Goal: Transaction & Acquisition: Purchase product/service

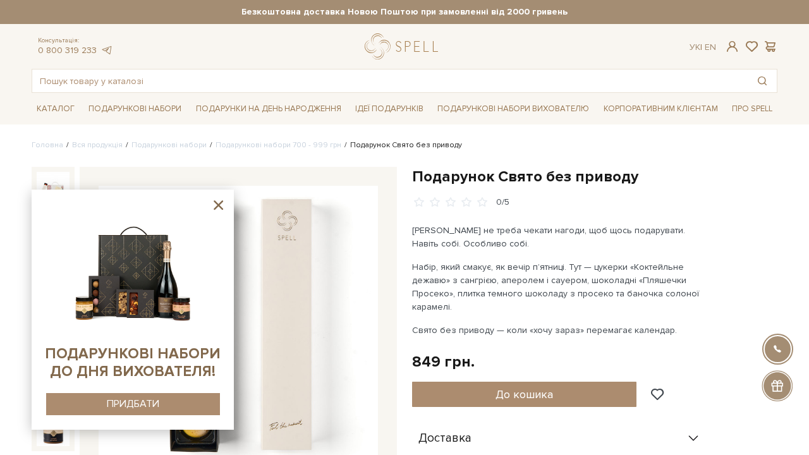
click at [216, 205] on icon at bounding box center [219, 205] width 16 height 16
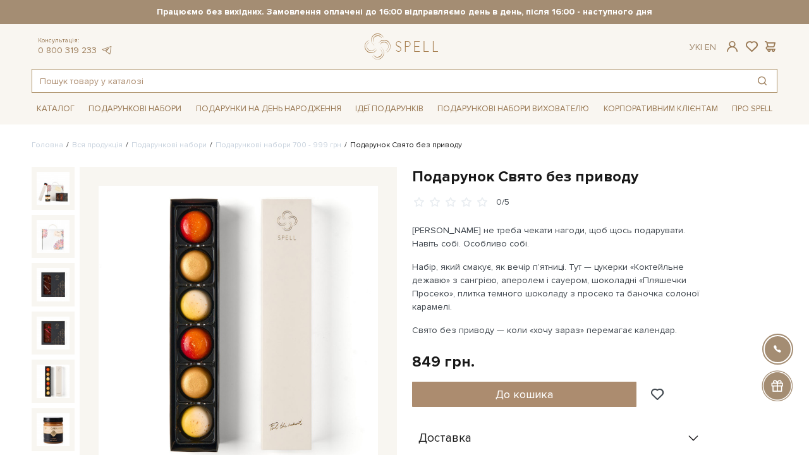
click at [227, 85] on input "text" at bounding box center [390, 81] width 716 height 23
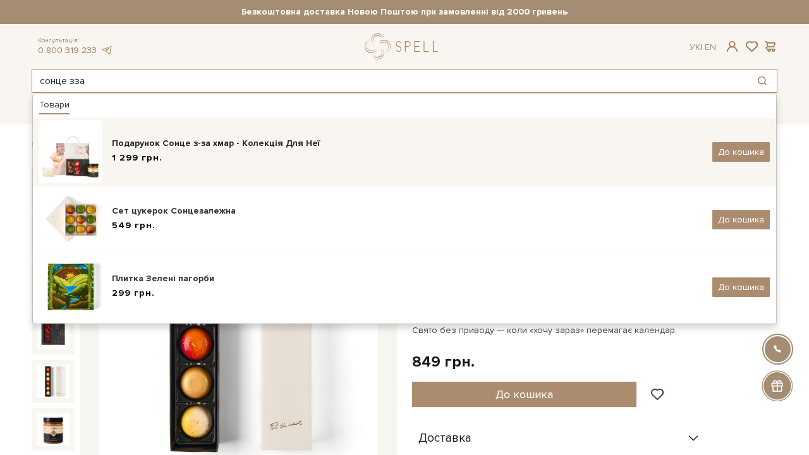
type input "сонце зза"
click at [124, 147] on div "Подарунок Сонце з-за хмар - Колекція Для Неї" at bounding box center [407, 143] width 591 height 13
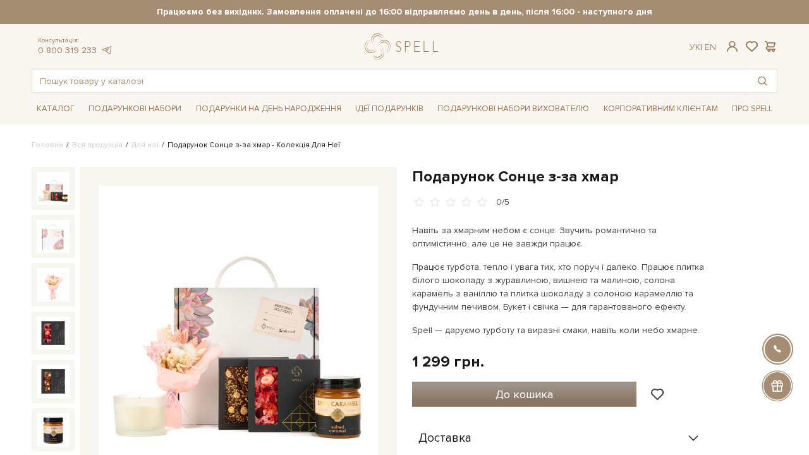
click at [515, 394] on span "До кошика" at bounding box center [525, 395] width 58 height 14
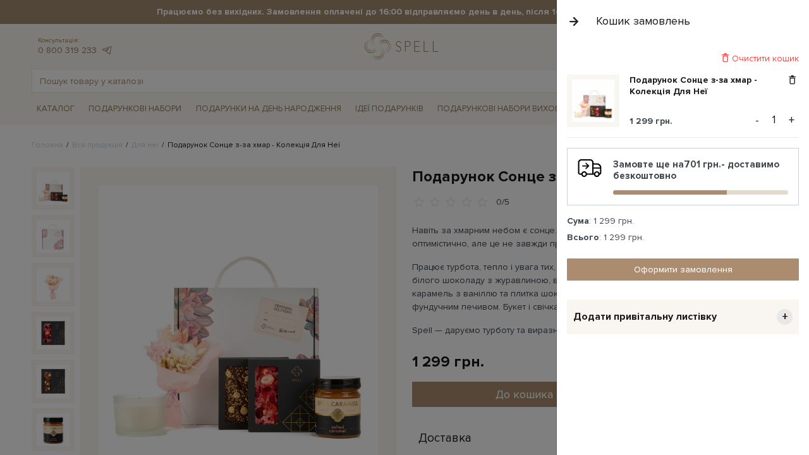
click at [204, 112] on div at bounding box center [404, 227] width 809 height 455
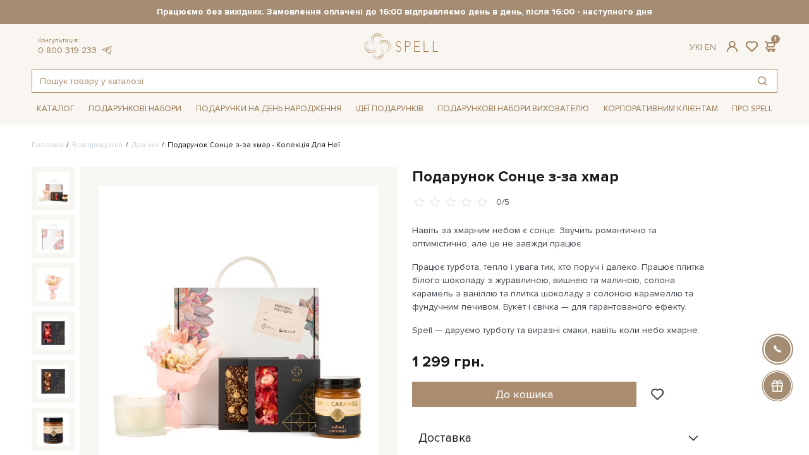
click at [130, 83] on input "text" at bounding box center [390, 81] width 716 height 23
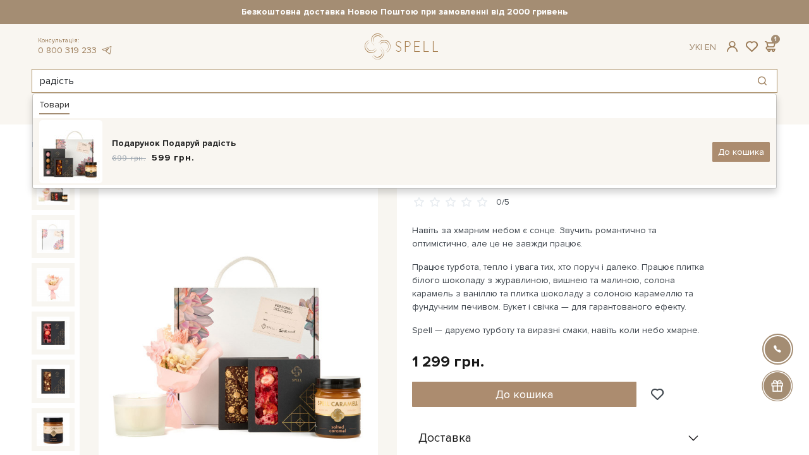
type input "радість"
click at [209, 146] on div "Подарунок Подаруй радість" at bounding box center [407, 143] width 591 height 13
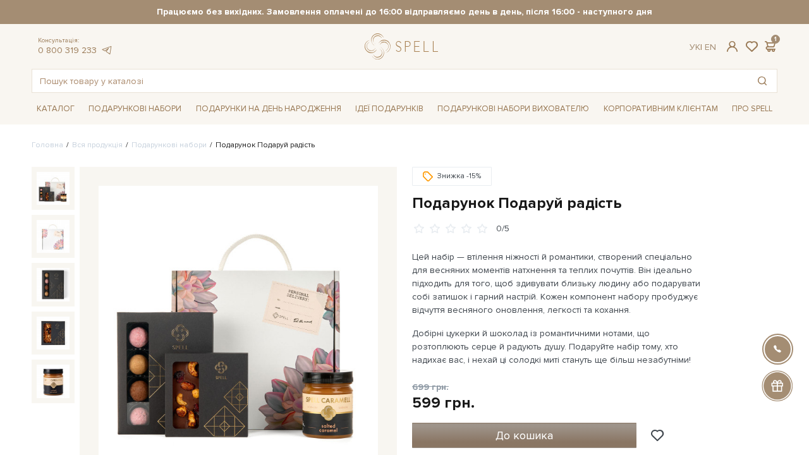
click at [527, 439] on span "До кошика" at bounding box center [525, 436] width 58 height 14
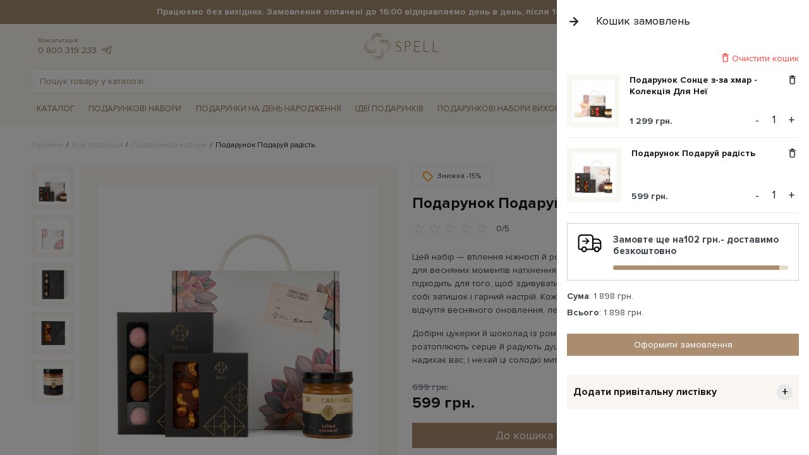
click at [159, 76] on div at bounding box center [404, 227] width 809 height 455
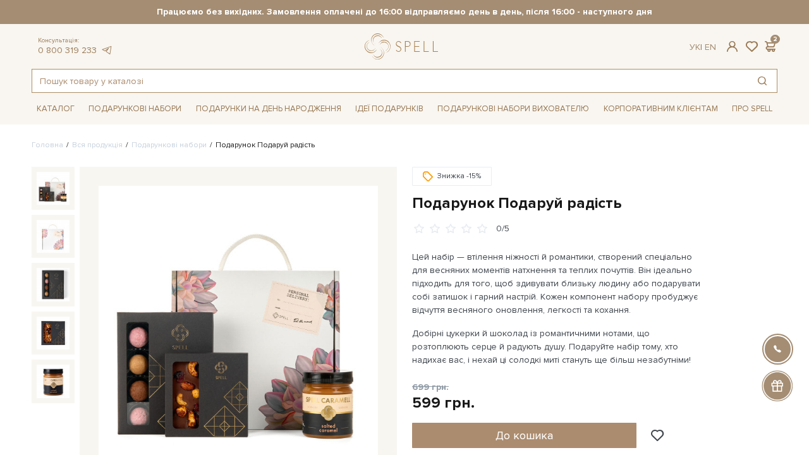
click at [159, 76] on input "text" at bounding box center [390, 81] width 716 height 23
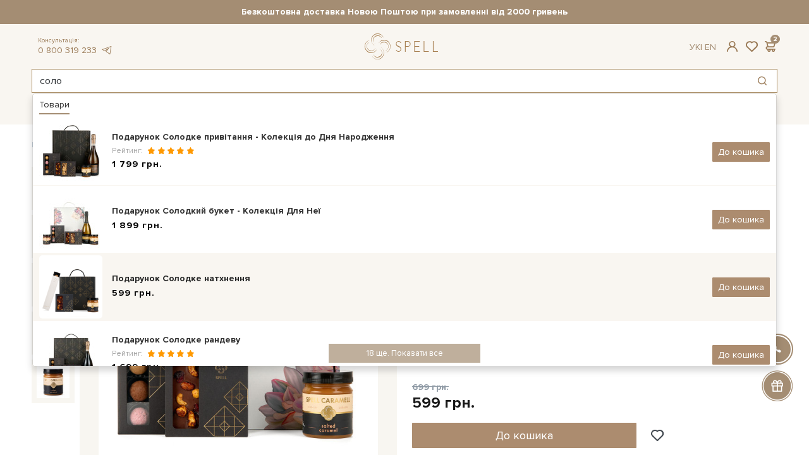
type input "соло"
click at [283, 289] on div "599 грн." at bounding box center [407, 293] width 591 height 13
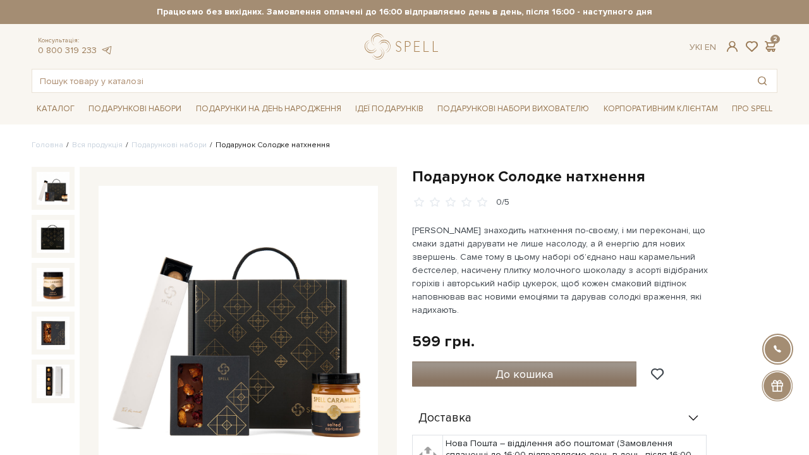
click at [522, 362] on button "До кошика" at bounding box center [524, 374] width 224 height 25
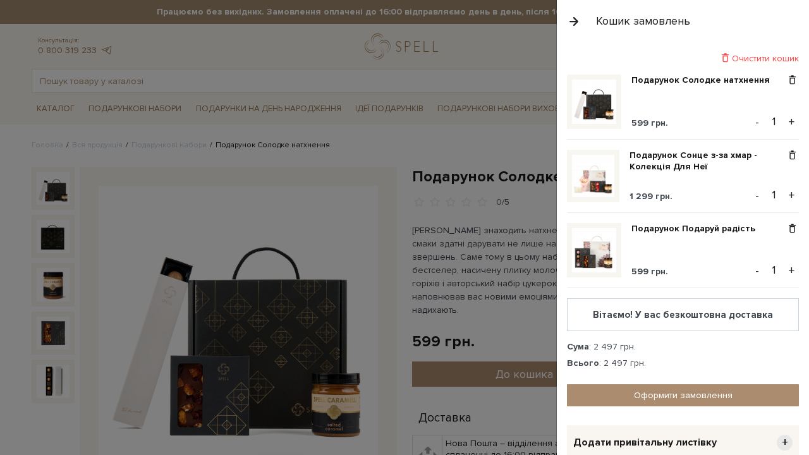
click at [466, 200] on div at bounding box center [404, 227] width 809 height 455
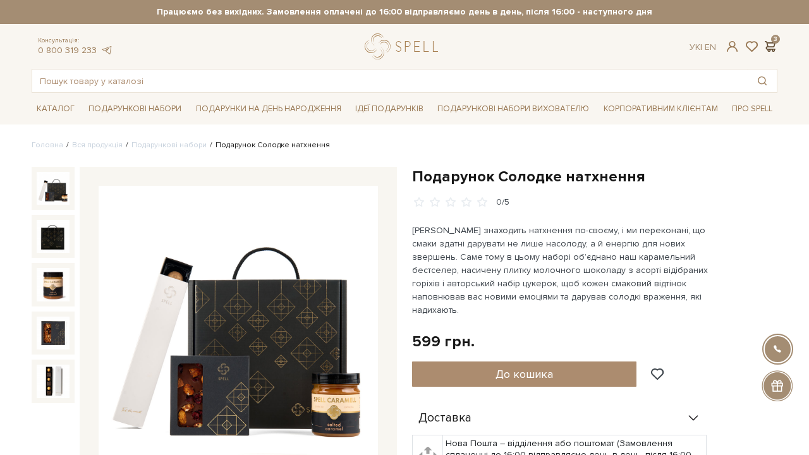
click at [776, 43] on span at bounding box center [770, 46] width 15 height 13
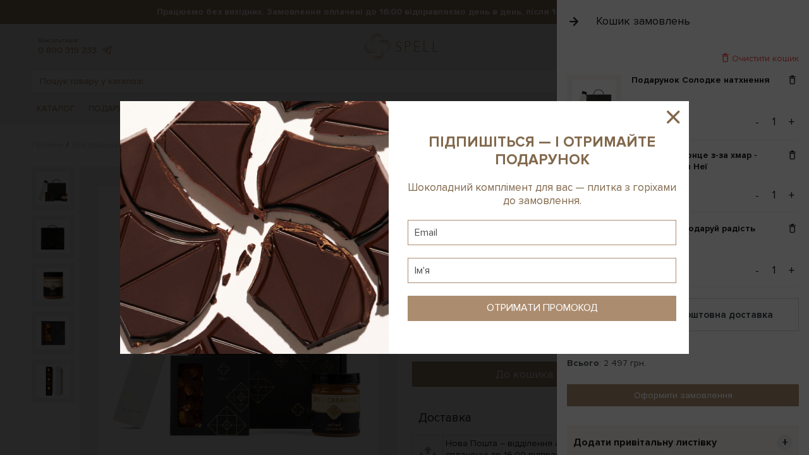
click at [677, 118] on icon at bounding box center [673, 116] width 21 height 21
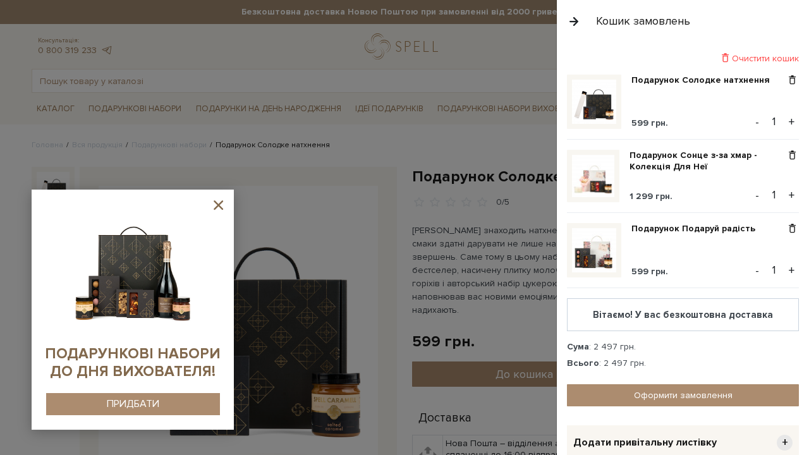
click at [795, 190] on button "+" at bounding box center [792, 195] width 15 height 19
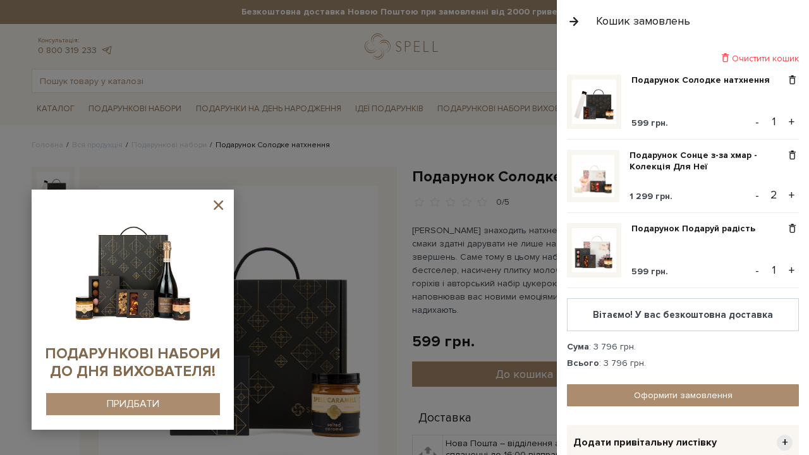
click at [795, 190] on button "+" at bounding box center [792, 195] width 15 height 19
click at [793, 193] on button "+" at bounding box center [792, 195] width 15 height 19
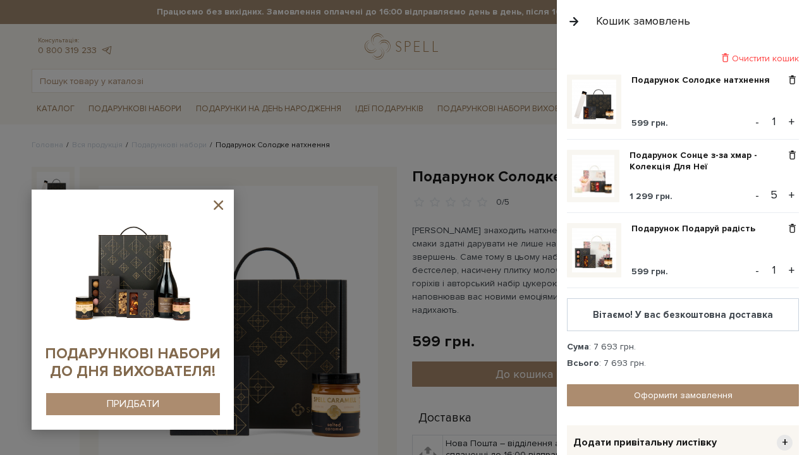
click at [793, 193] on button "+" at bounding box center [792, 195] width 15 height 19
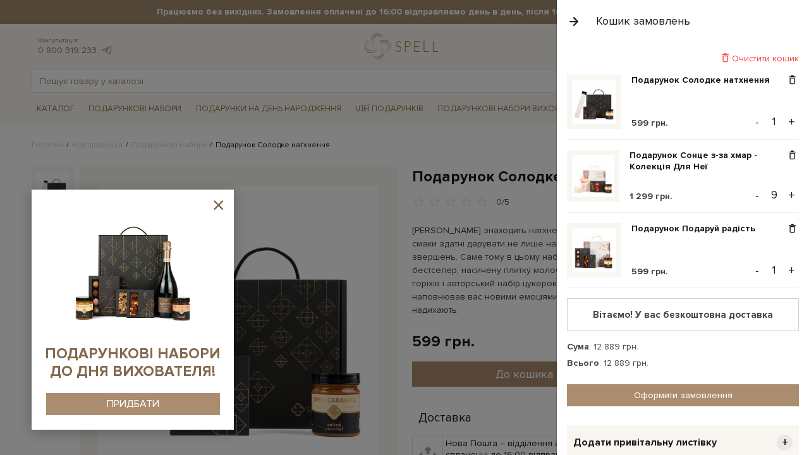
click at [793, 193] on button "+" at bounding box center [792, 195] width 15 height 19
click at [760, 196] on button "-" at bounding box center [757, 195] width 13 height 19
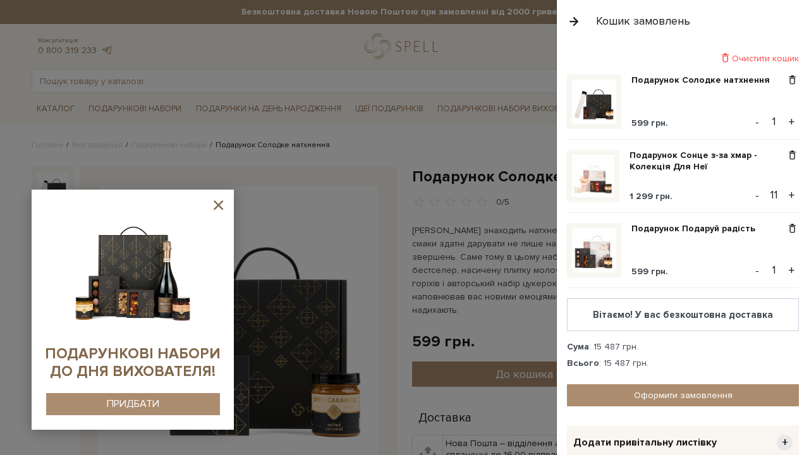
click at [760, 196] on button "-" at bounding box center [757, 195] width 13 height 19
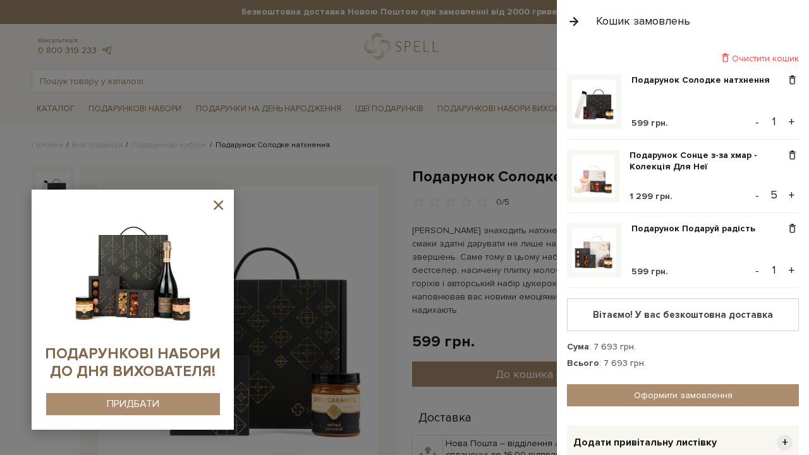
click at [760, 196] on button "-" at bounding box center [757, 195] width 13 height 19
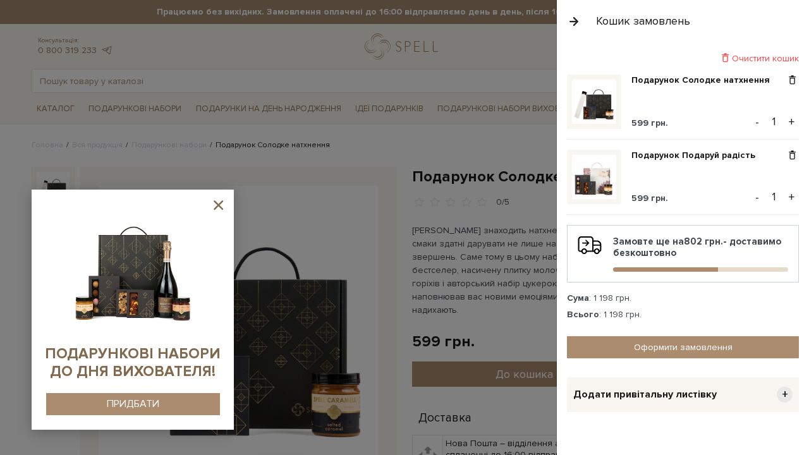
click at [760, 196] on button "-" at bounding box center [757, 197] width 13 height 19
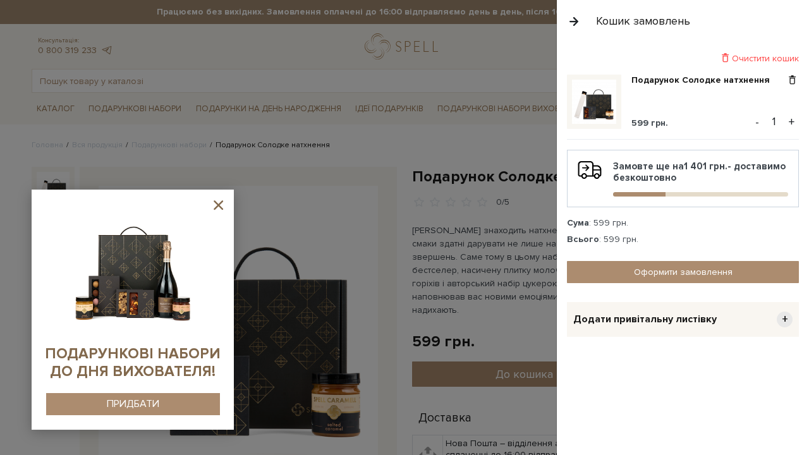
click at [531, 47] on div at bounding box center [404, 227] width 809 height 455
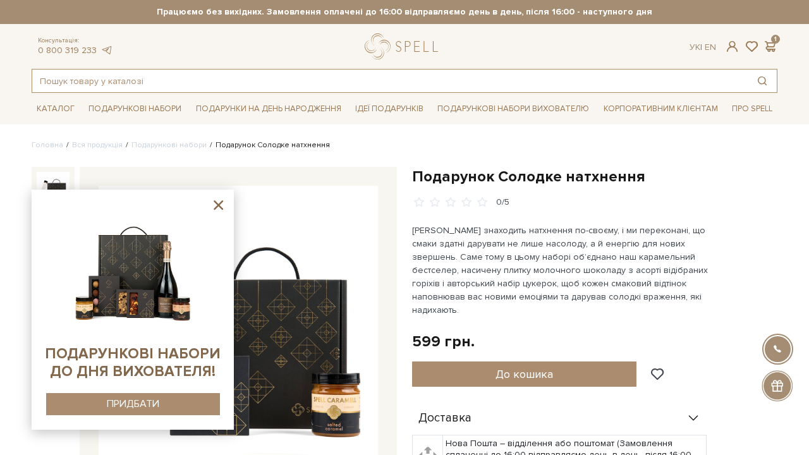
click at [218, 87] on input "text" at bounding box center [390, 81] width 716 height 23
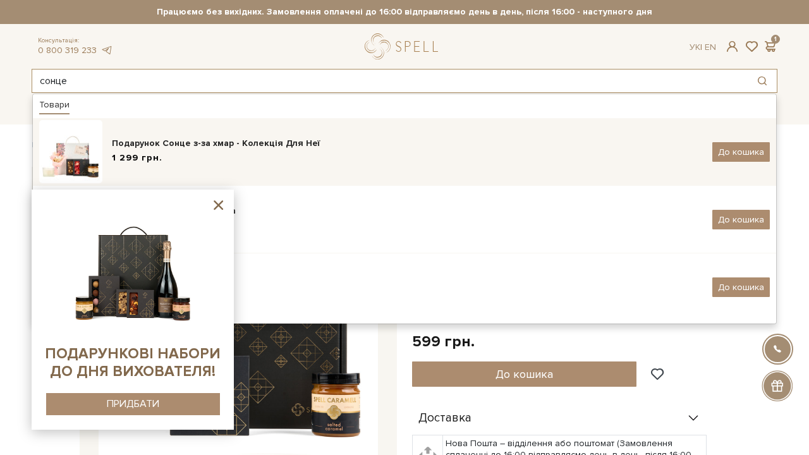
type input "сонце"
click at [270, 141] on div "Подарунок Сонце з-за хмар - Колекція Для Неї" at bounding box center [407, 143] width 591 height 13
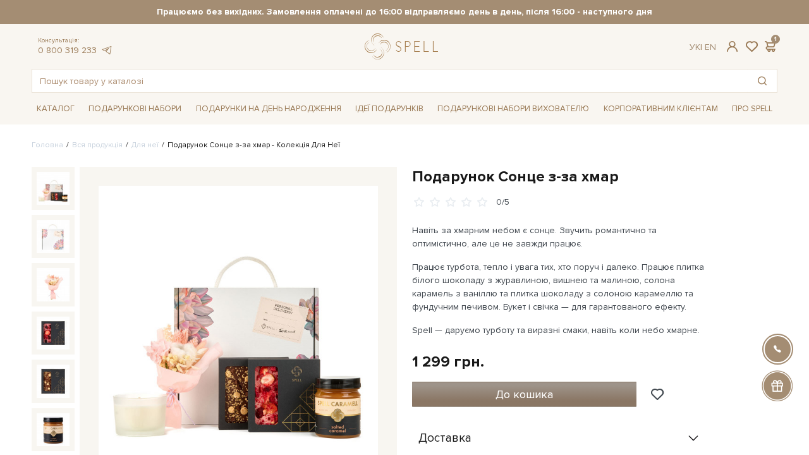
click at [536, 388] on span "До кошика" at bounding box center [525, 395] width 58 height 14
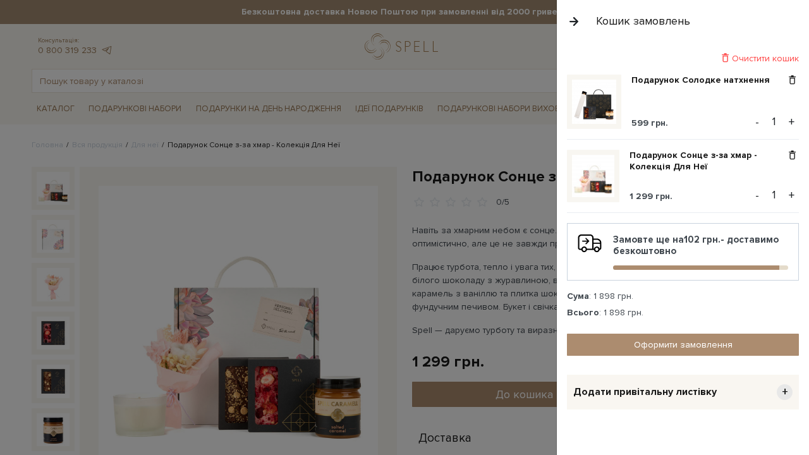
click at [788, 121] on button "+" at bounding box center [792, 122] width 15 height 19
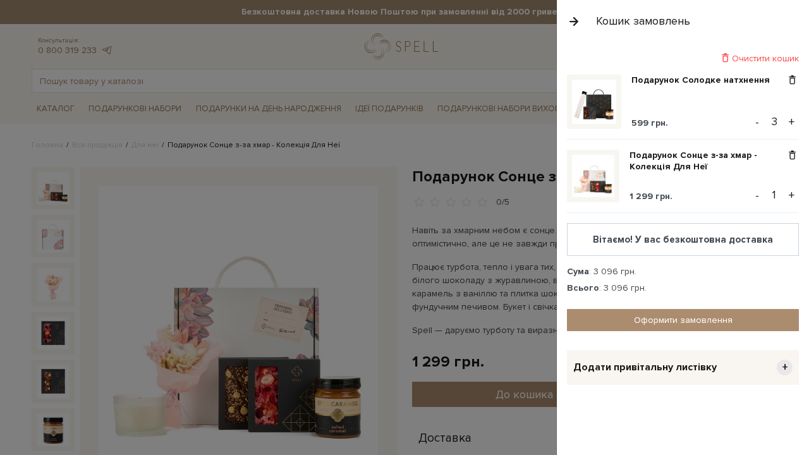
click at [788, 121] on button "+" at bounding box center [792, 122] width 15 height 19
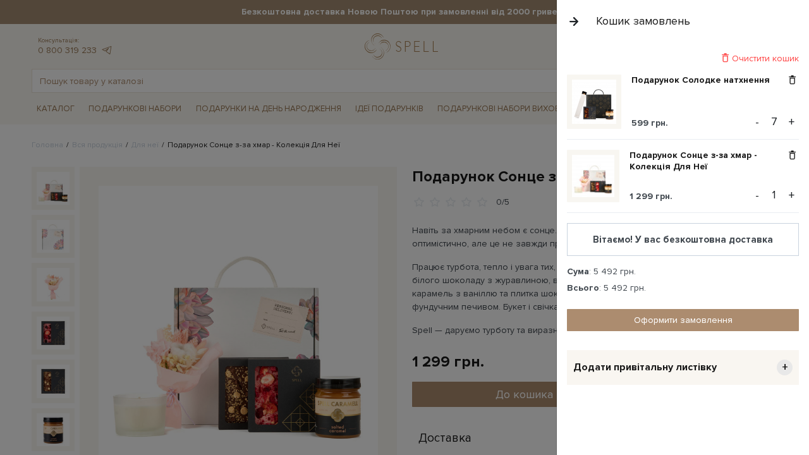
click at [788, 121] on button "+" at bounding box center [792, 122] width 15 height 19
click at [477, 151] on div at bounding box center [404, 227] width 809 height 455
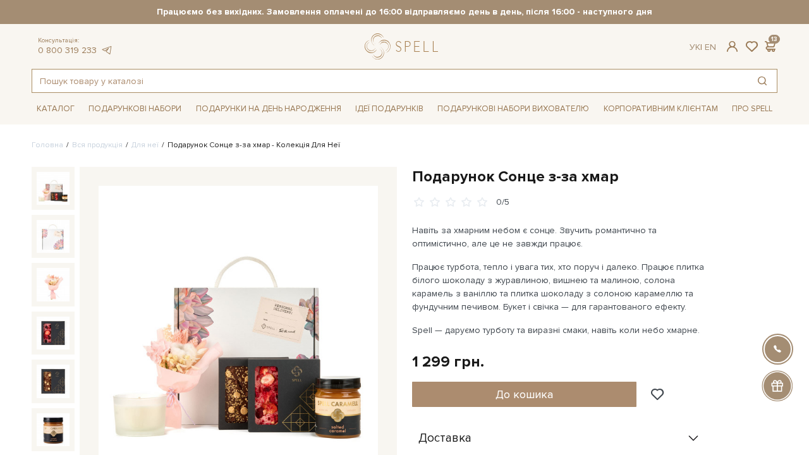
click at [243, 76] on input "text" at bounding box center [390, 81] width 716 height 23
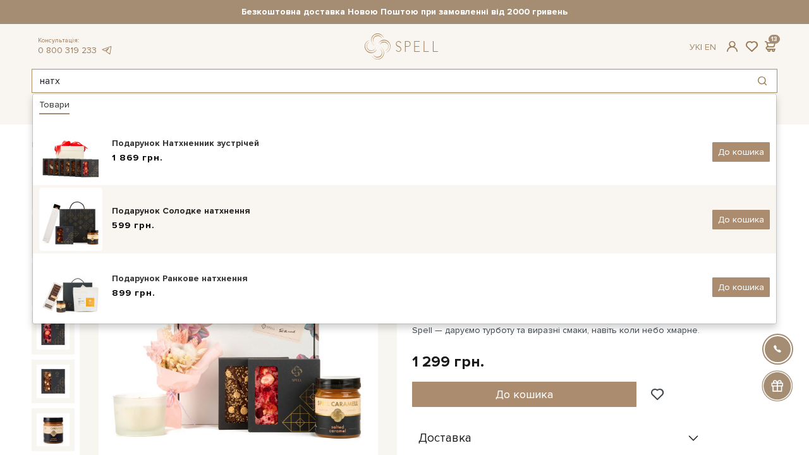
type input "натх"
click at [200, 207] on div "Подарунок Солодке натхнення" at bounding box center [407, 211] width 591 height 13
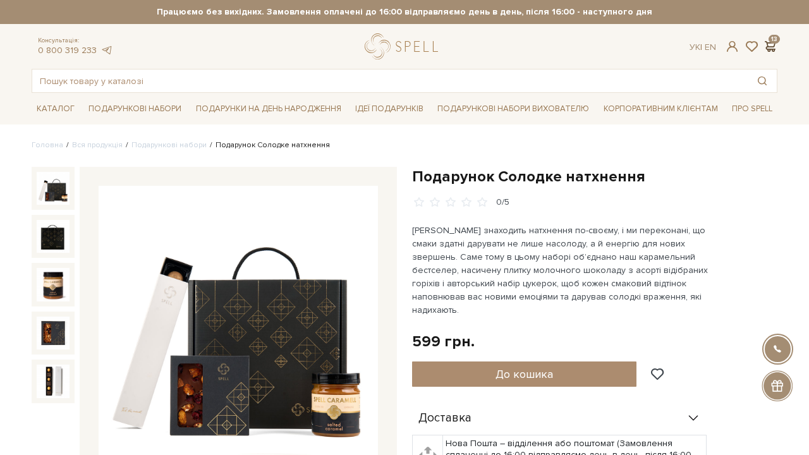
click at [769, 47] on span at bounding box center [770, 46] width 15 height 13
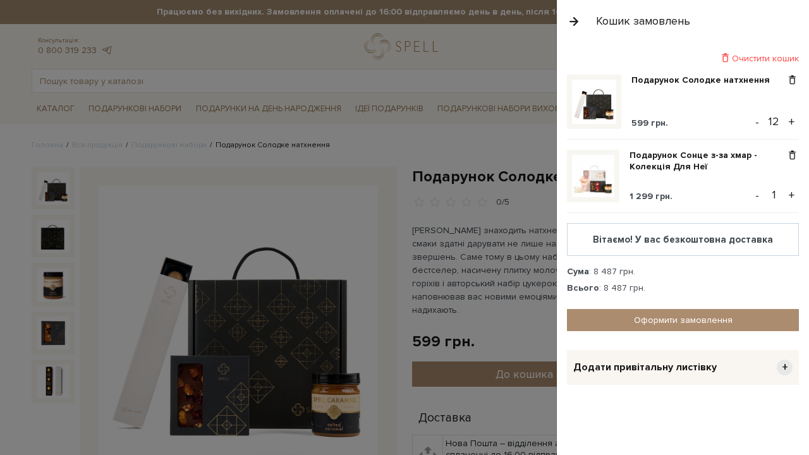
click at [460, 205] on div at bounding box center [404, 227] width 809 height 455
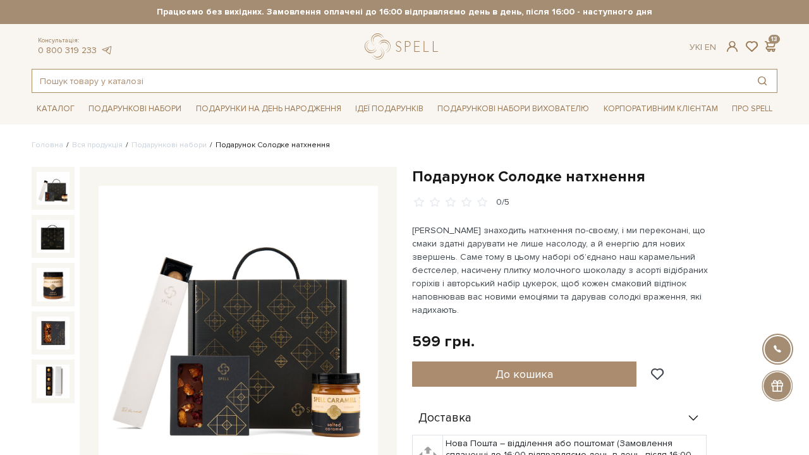
click at [139, 75] on input "text" at bounding box center [390, 81] width 716 height 23
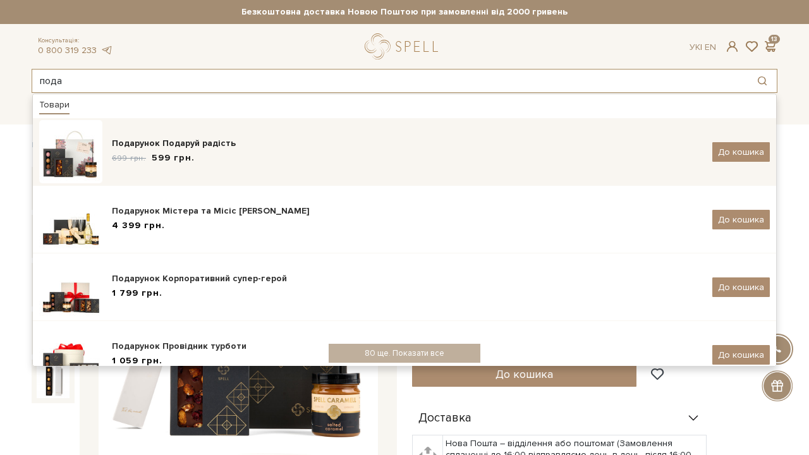
type input "пода"
click at [172, 148] on div "Подарунок Подаруй радість" at bounding box center [407, 143] width 591 height 13
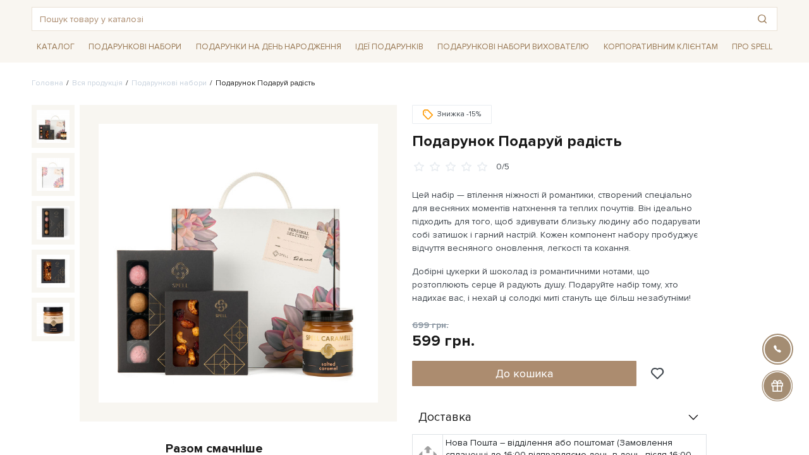
scroll to position [78, 0]
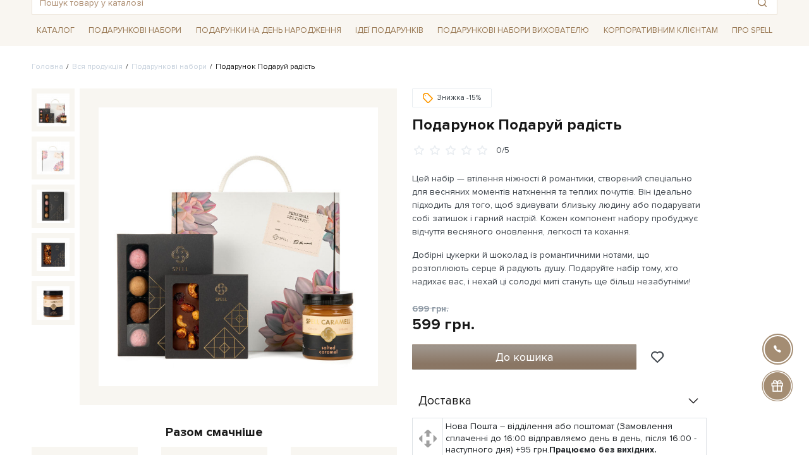
click at [561, 354] on button "До кошика" at bounding box center [524, 357] width 224 height 25
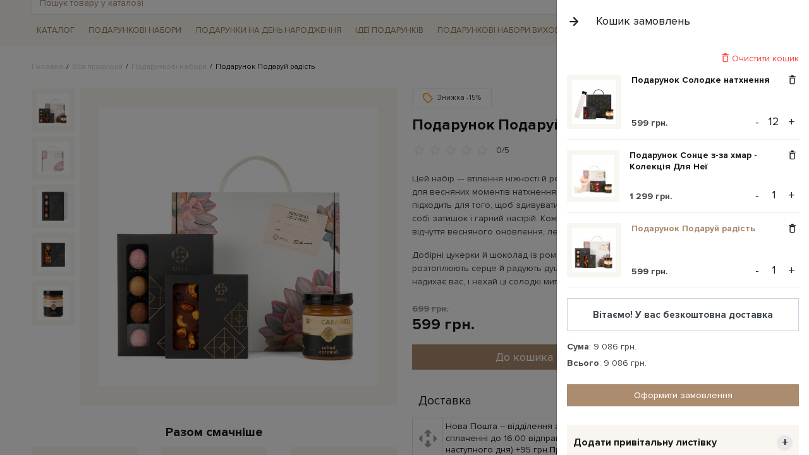
click at [644, 231] on link "Подарунок Подаруй радість" at bounding box center [698, 228] width 133 height 11
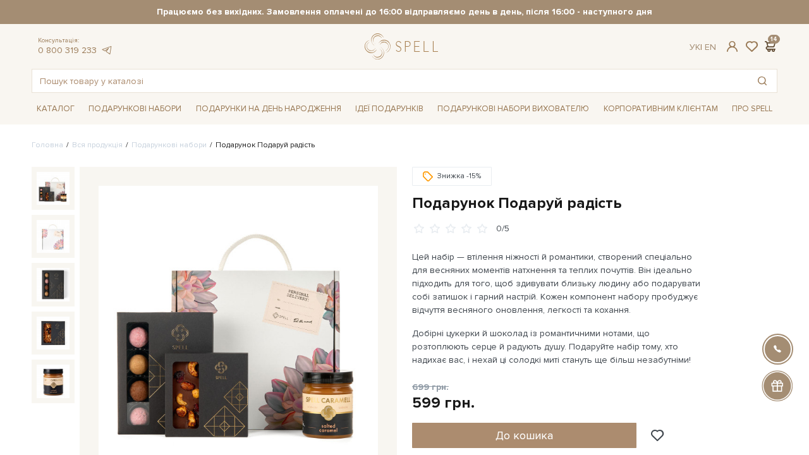
click at [774, 49] on span at bounding box center [770, 46] width 15 height 13
